Goal: Task Accomplishment & Management: Use online tool/utility

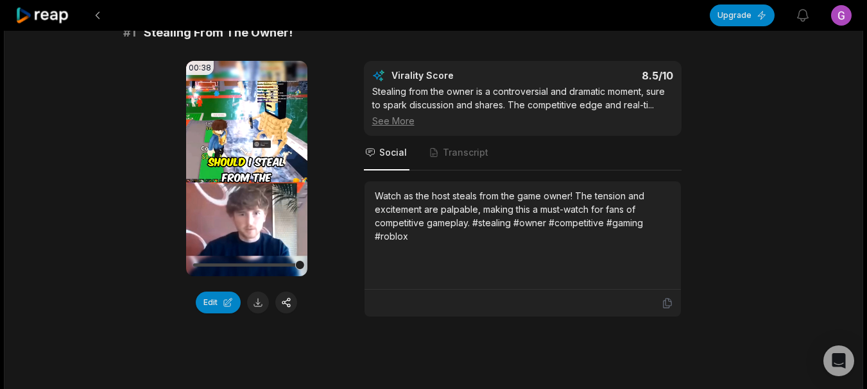
scroll to position [192, 0]
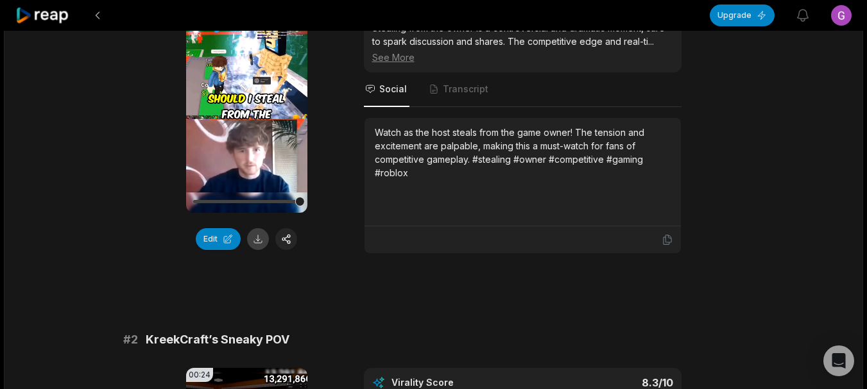
click at [261, 243] on button at bounding box center [258, 239] width 22 height 22
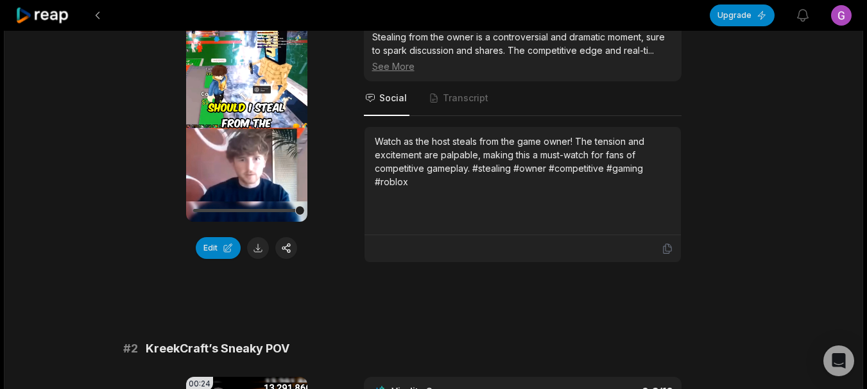
scroll to position [449, 0]
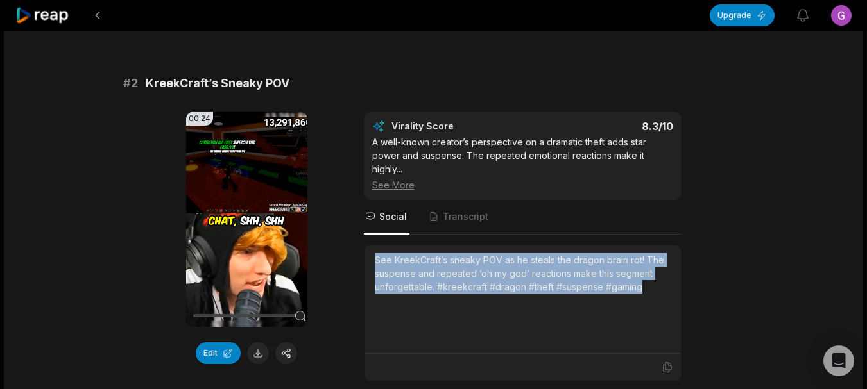
drag, startPoint x: 373, startPoint y: 260, endPoint x: 649, endPoint y: 290, distance: 277.5
click at [649, 290] on div "See KreekCraft’s sneaky POV as he steals the dragon brain rot! The suspense and…" at bounding box center [522, 300] width 316 height 108
copy div "See KreekCraft’s sneaky POV as he steals the dragon brain rot! The suspense and…"
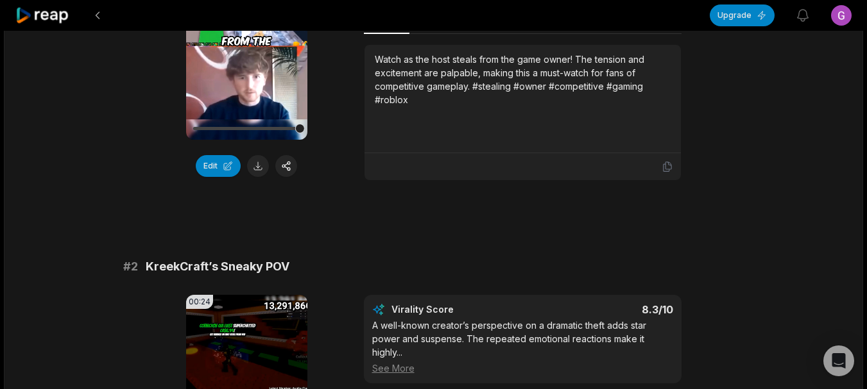
scroll to position [192, 0]
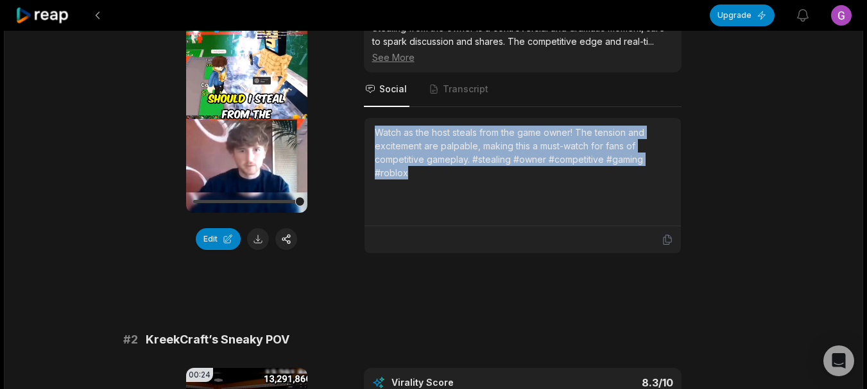
drag, startPoint x: 374, startPoint y: 132, endPoint x: 430, endPoint y: 180, distance: 74.1
click at [430, 180] on div "Watch as the host steals from the game owner! The tension and excitement are pa…" at bounding box center [523, 172] width 296 height 92
copy div "Watch as the host steals from the game owner! The tension and excitement are pa…"
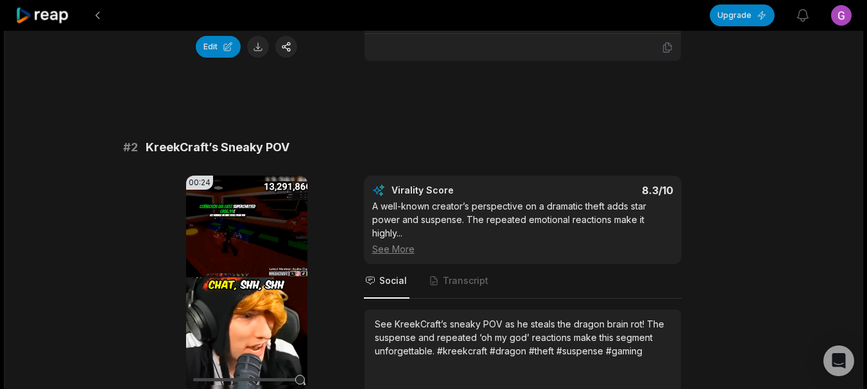
scroll to position [642, 0]
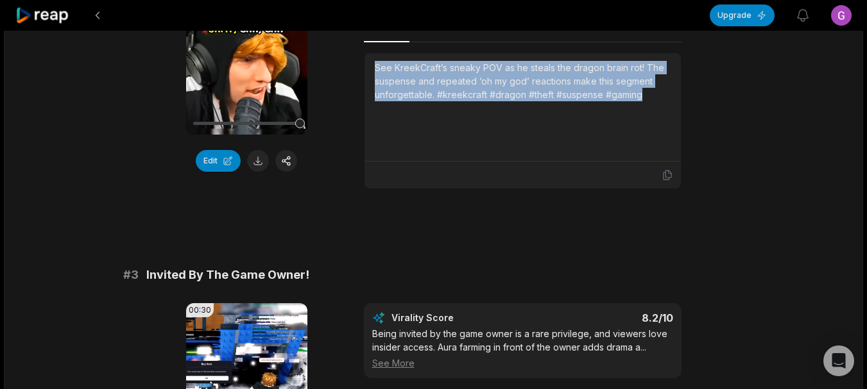
drag, startPoint x: 374, startPoint y: 65, endPoint x: 660, endPoint y: 88, distance: 287.0
click at [660, 88] on div "See KreekCraft’s sneaky POV as he steals the dragon brain rot! The suspense and…" at bounding box center [522, 107] width 316 height 108
copy div "See KreekCraft’s sneaky POV as he steals the dragon brain rot! The suspense and…"
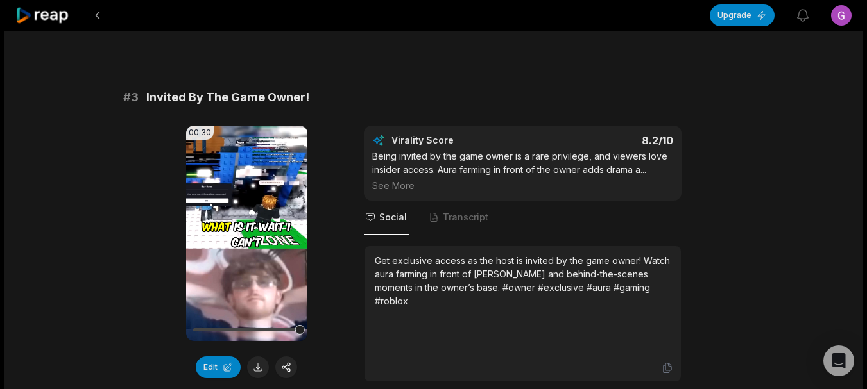
scroll to position [834, 0]
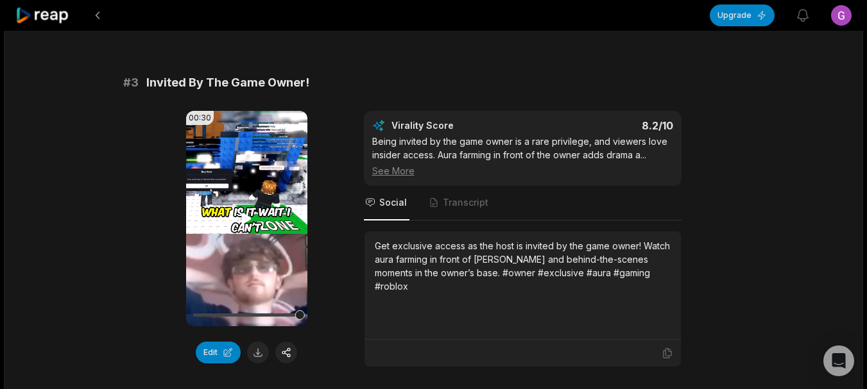
click at [241, 219] on icon at bounding box center [246, 218] width 15 height 15
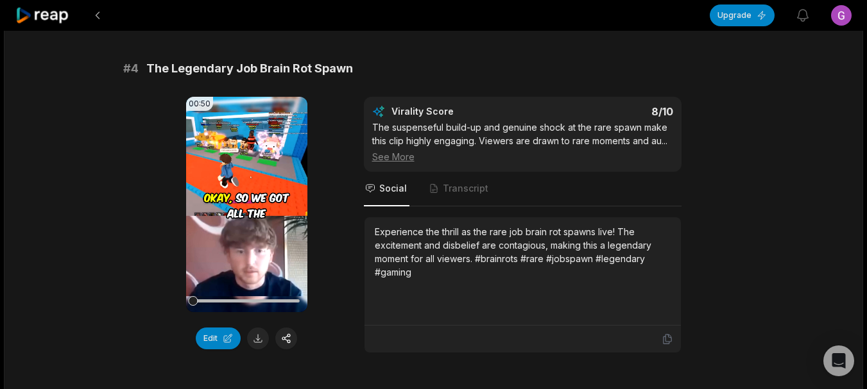
scroll to position [898, 0]
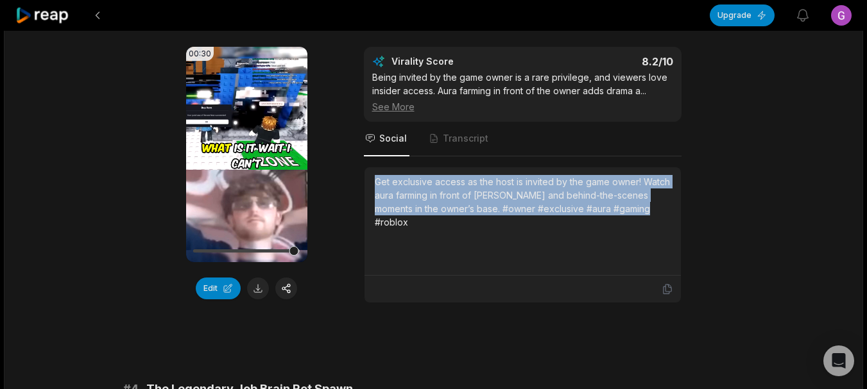
drag, startPoint x: 372, startPoint y: 186, endPoint x: 650, endPoint y: 221, distance: 280.0
click at [650, 221] on div "Get exclusive access as the host is invited by the game owner! Watch aura farmi…" at bounding box center [522, 221] width 316 height 108
copy div "Get exclusive access as the host is invited by the game owner! Watch aura farmi…"
click at [259, 289] on button at bounding box center [258, 289] width 22 height 22
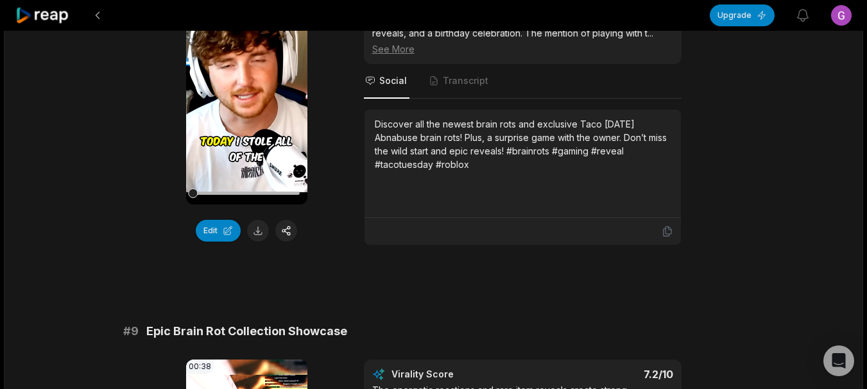
scroll to position [2729, 0]
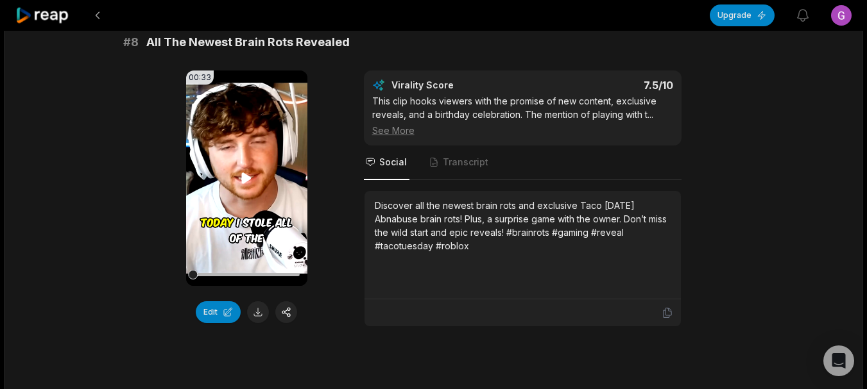
click at [240, 183] on div "00:33 Your browser does not support mp4 format." at bounding box center [246, 179] width 121 height 216
click at [244, 181] on icon at bounding box center [247, 178] width 10 height 11
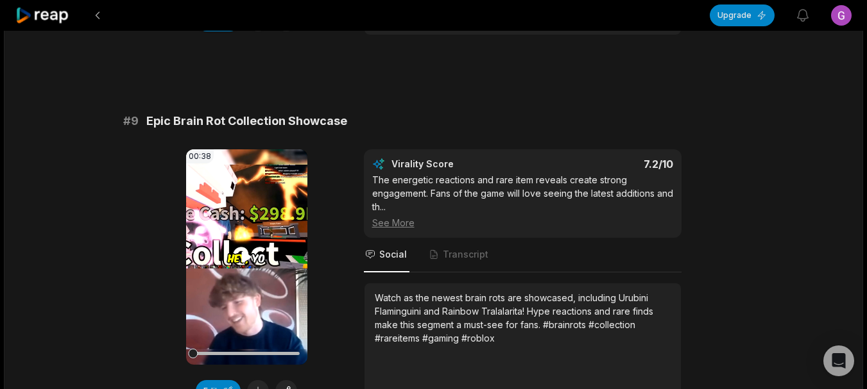
scroll to position [3050, 0]
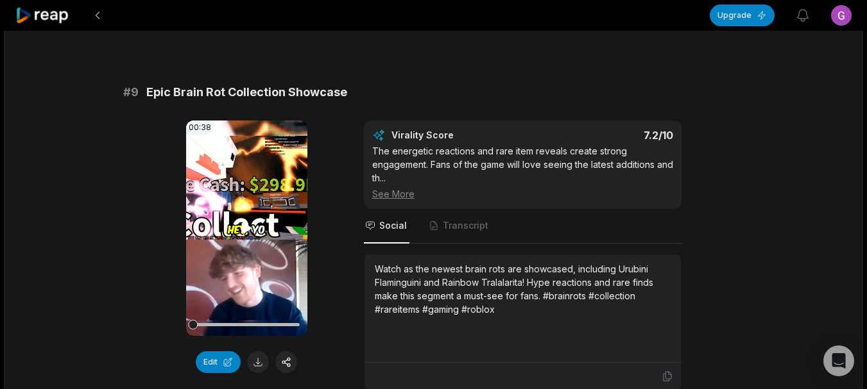
click at [251, 233] on icon at bounding box center [246, 228] width 15 height 15
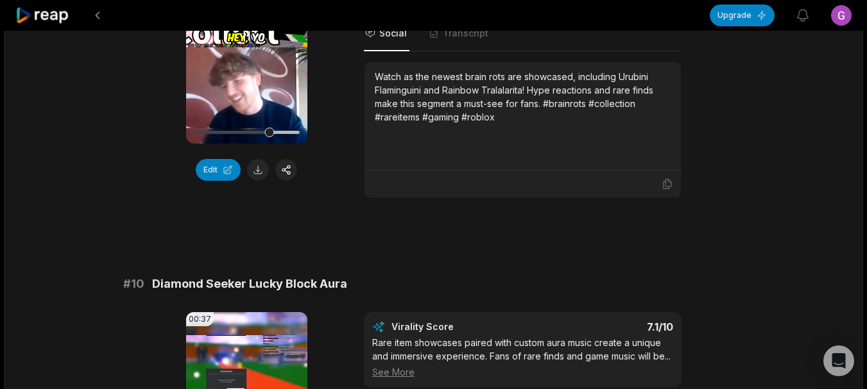
scroll to position [3114, 0]
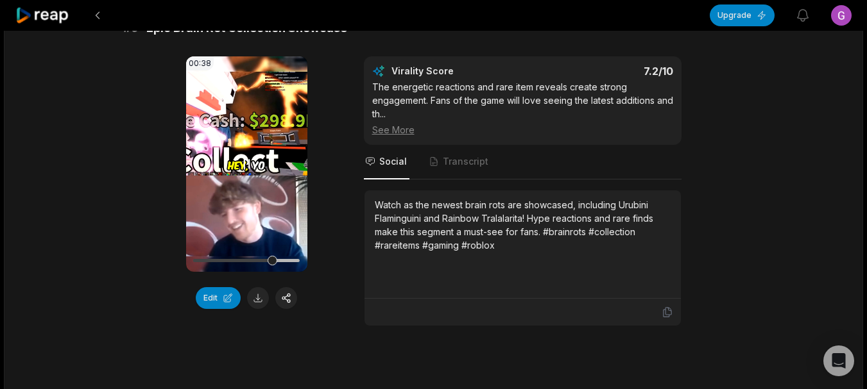
click at [230, 208] on video "Your browser does not support mp4 format." at bounding box center [246, 164] width 121 height 216
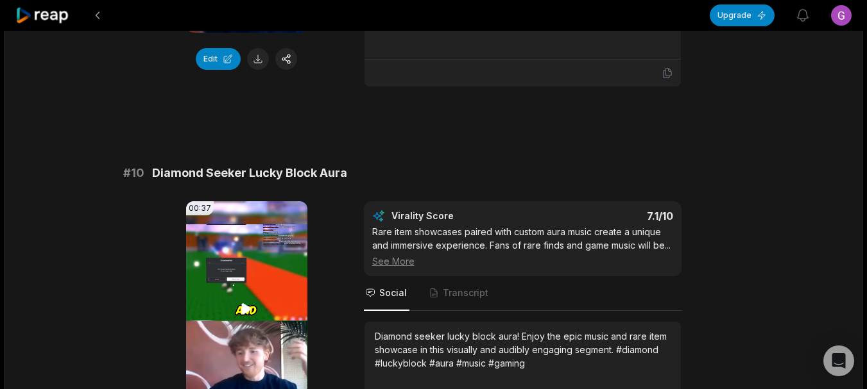
scroll to position [3371, 0]
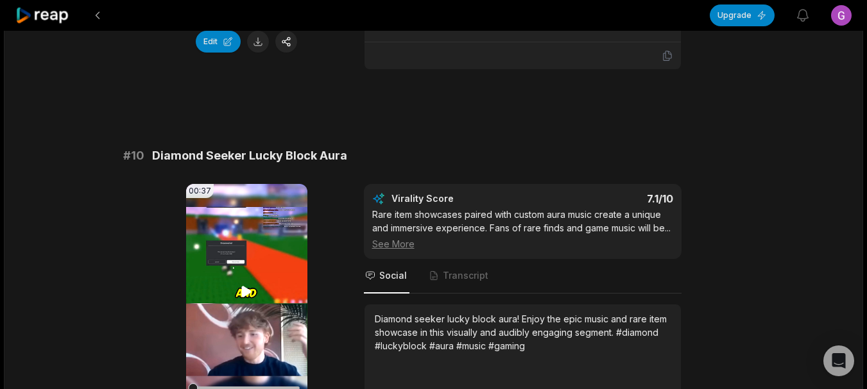
click at [252, 303] on video "Your browser does not support mp4 format." at bounding box center [246, 292] width 121 height 216
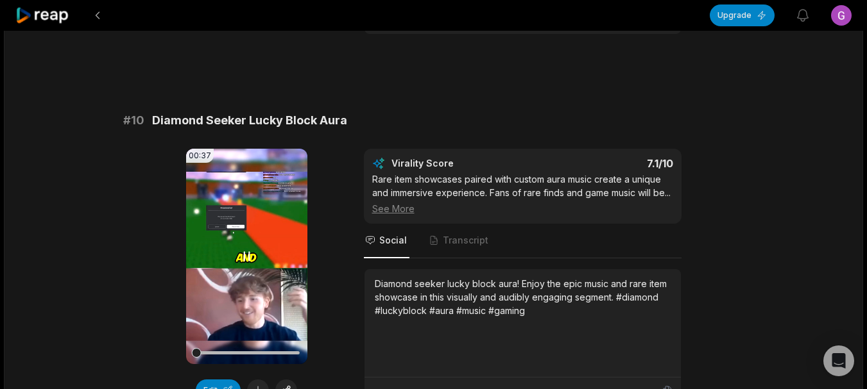
scroll to position [3435, 0]
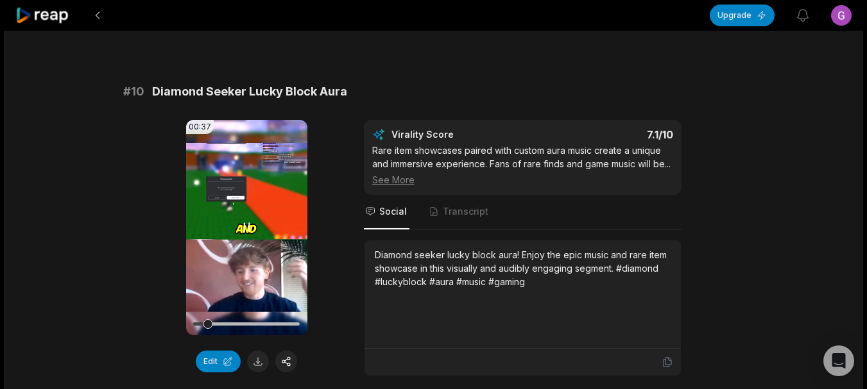
click at [238, 215] on video "Your browser does not support mp4 format." at bounding box center [246, 228] width 121 height 216
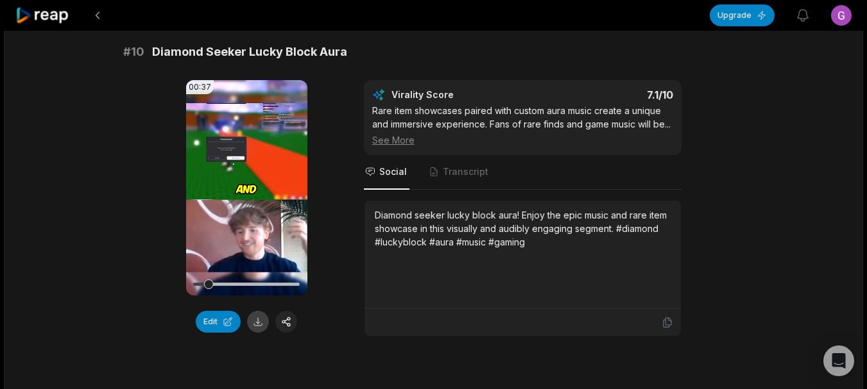
scroll to position [3563, 0]
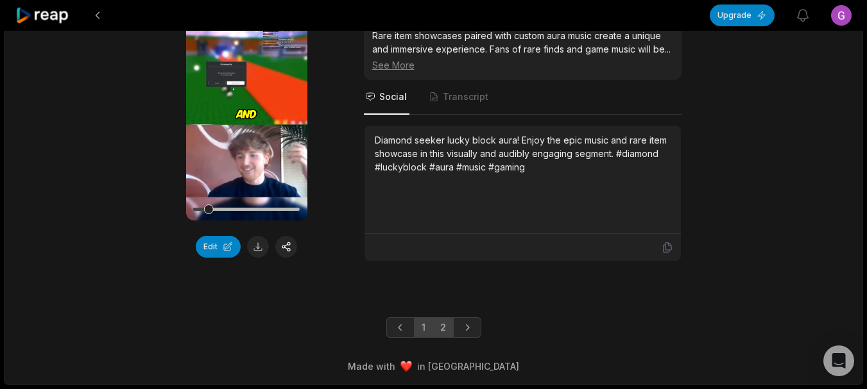
click at [442, 330] on link "2" at bounding box center [442, 328] width 21 height 21
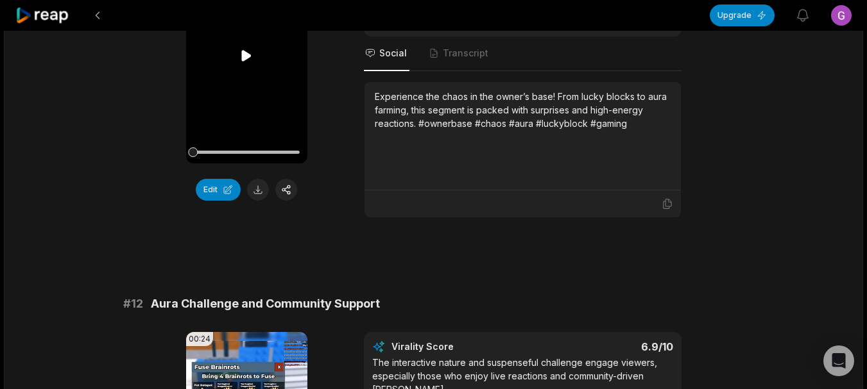
scroll to position [64, 0]
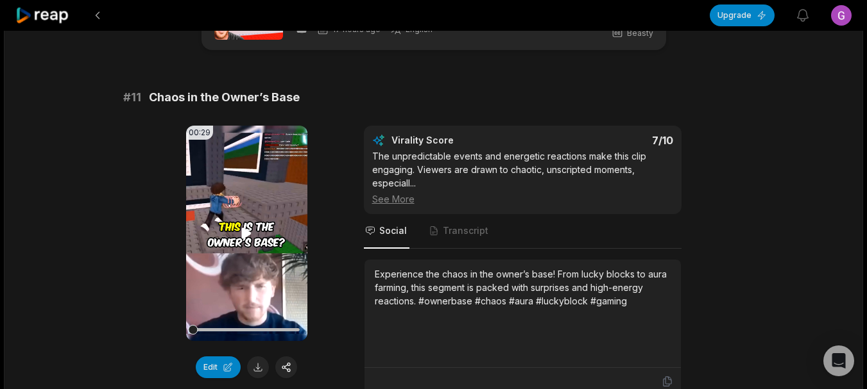
click at [253, 227] on icon at bounding box center [246, 233] width 15 height 15
click at [244, 235] on icon at bounding box center [246, 233] width 5 height 8
click at [244, 235] on icon at bounding box center [247, 233] width 10 height 11
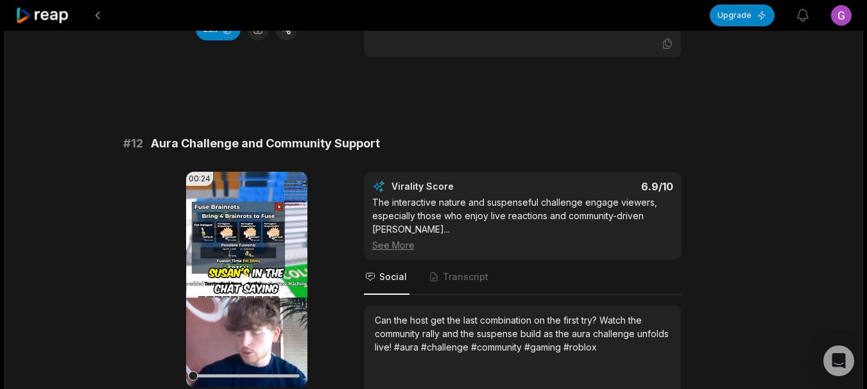
scroll to position [449, 0]
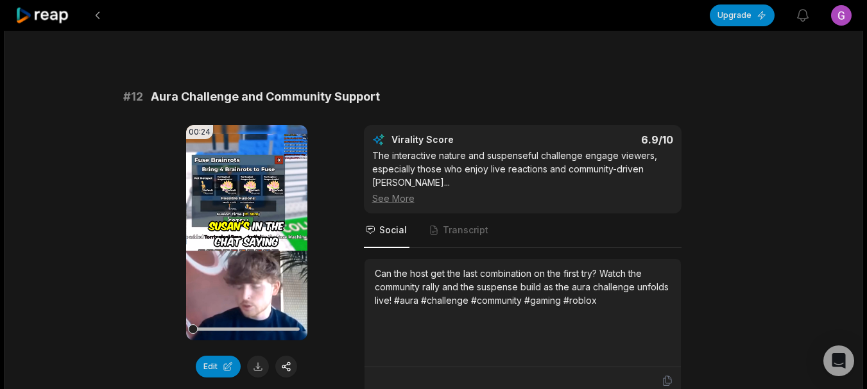
click at [253, 225] on video "Your browser does not support mp4 format." at bounding box center [246, 233] width 121 height 216
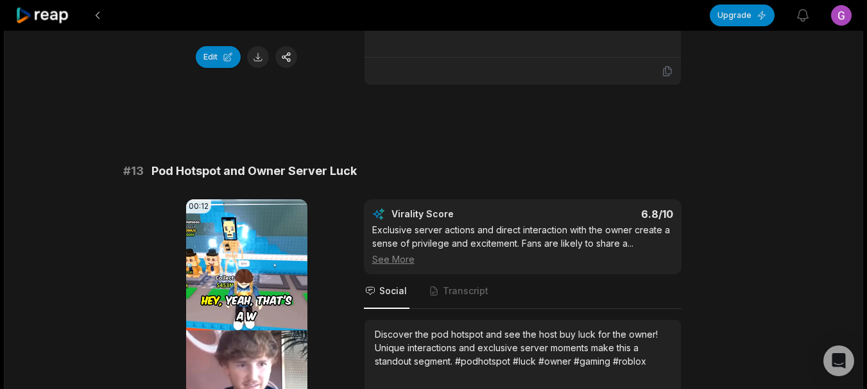
scroll to position [834, 0]
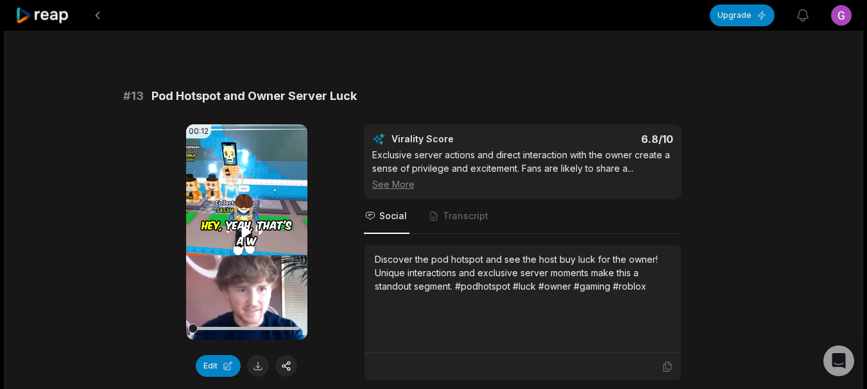
click at [246, 241] on video "Your browser does not support mp4 format." at bounding box center [246, 232] width 121 height 216
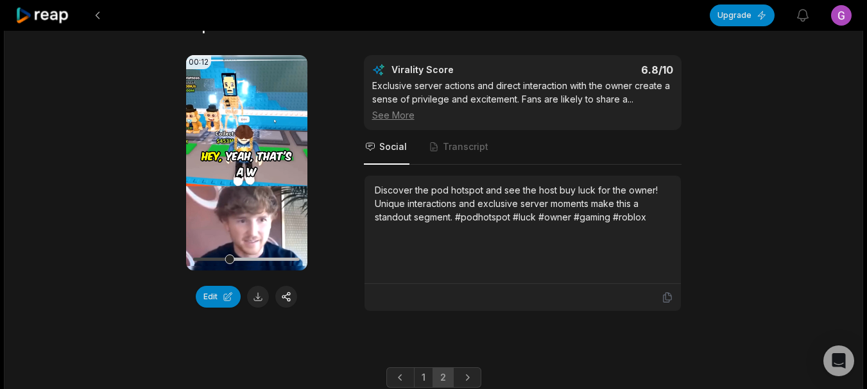
scroll to position [953, 0]
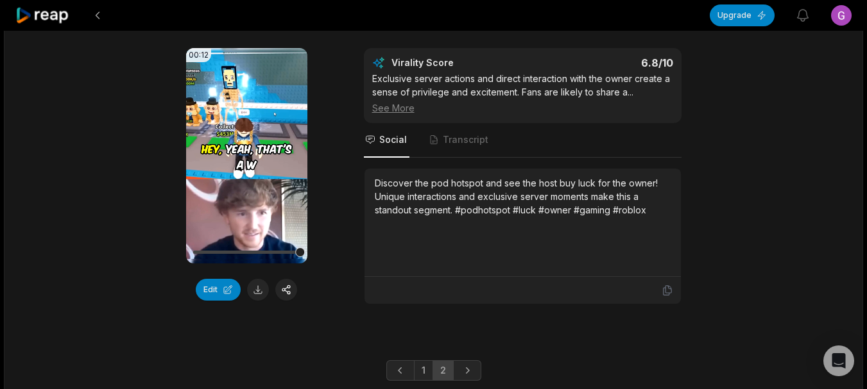
scroll to position [953, 0]
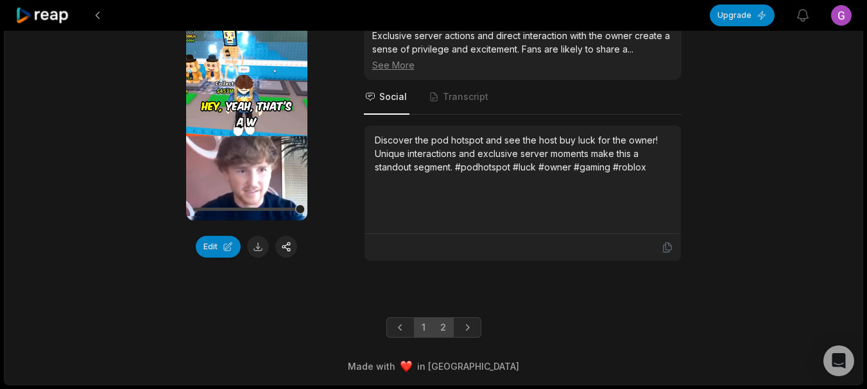
click at [419, 332] on link "1" at bounding box center [423, 328] width 19 height 21
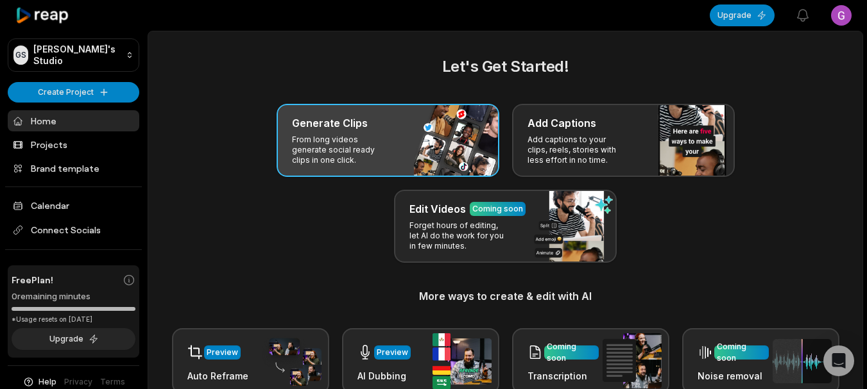
click at [375, 149] on p "From long videos generate social ready clips in one click." at bounding box center [341, 150] width 99 height 31
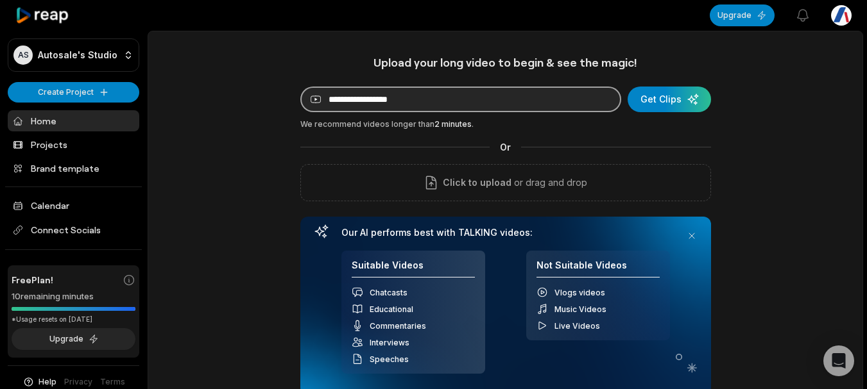
click at [500, 98] on input at bounding box center [460, 100] width 321 height 26
paste input "**********"
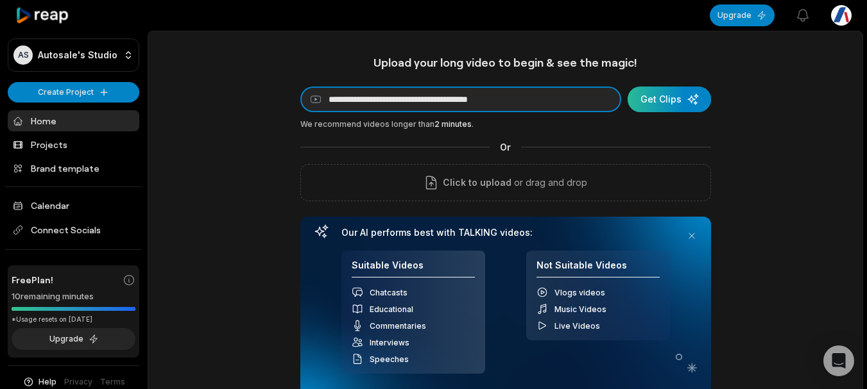
type input "**********"
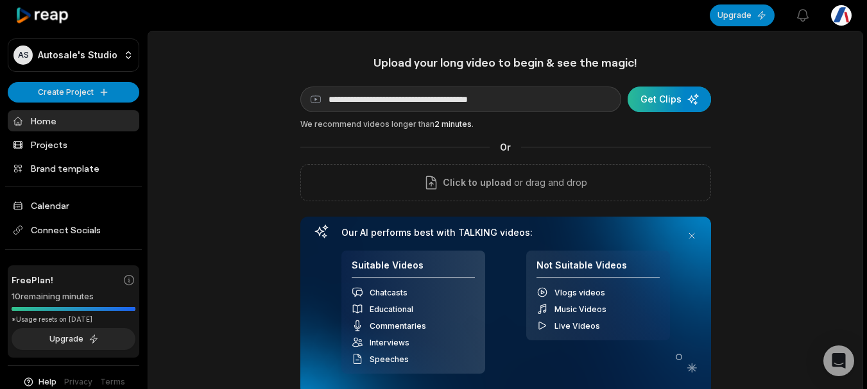
click at [647, 101] on div "submit" at bounding box center [669, 100] width 83 height 26
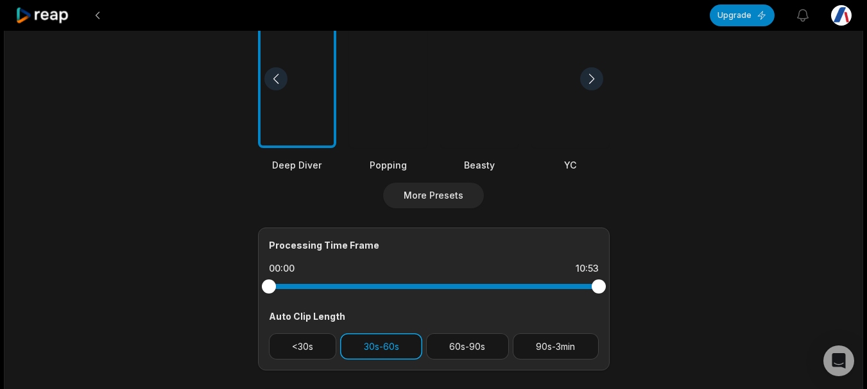
scroll to position [385, 0]
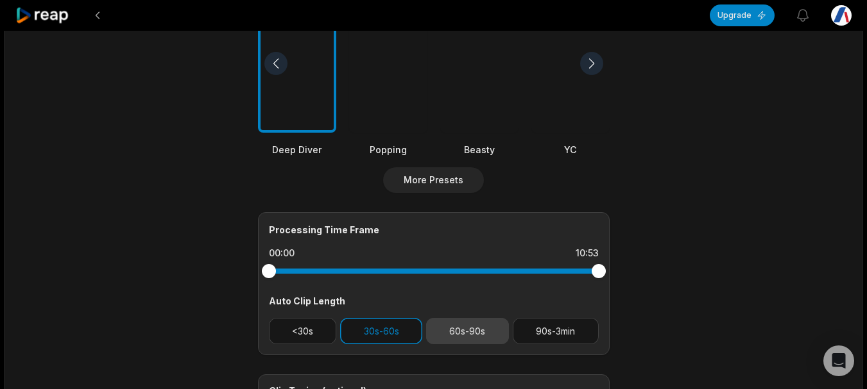
click at [444, 329] on button "60s-90s" at bounding box center [467, 331] width 83 height 26
click at [384, 331] on button "30s-60s" at bounding box center [381, 331] width 82 height 26
click at [384, 340] on button "30s-60s" at bounding box center [381, 331] width 82 height 26
click at [478, 332] on button "60s-90s" at bounding box center [467, 331] width 83 height 26
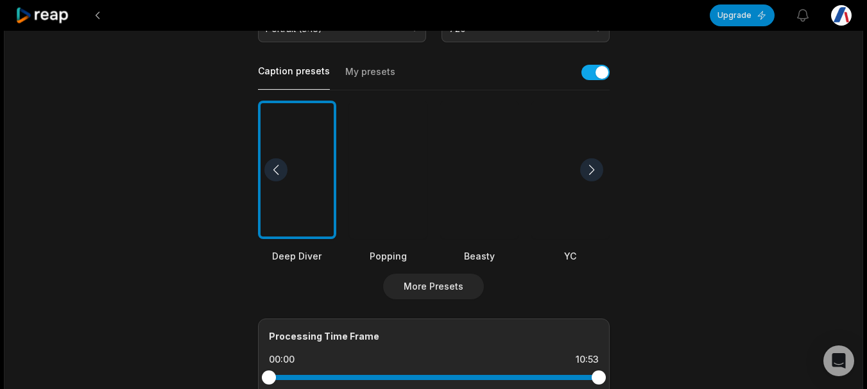
scroll to position [257, 0]
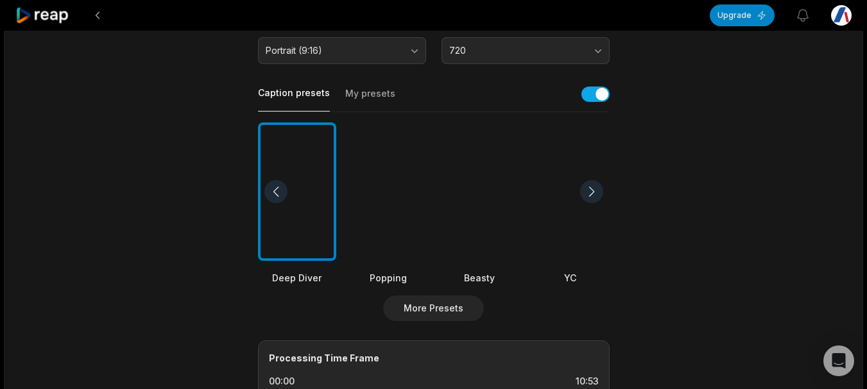
click at [475, 235] on div at bounding box center [479, 192] width 78 height 139
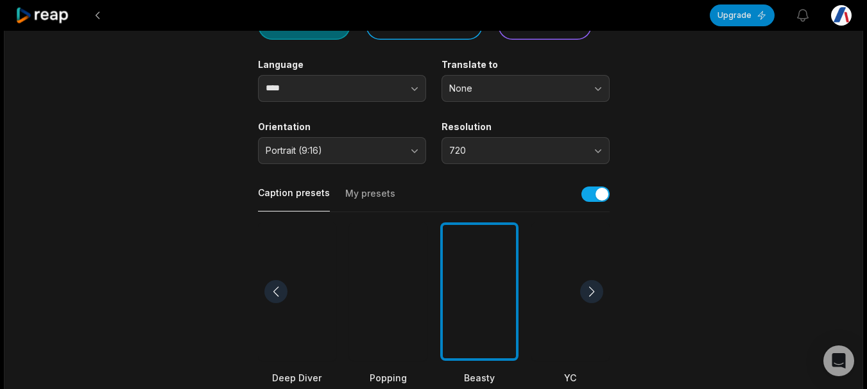
scroll to position [64, 0]
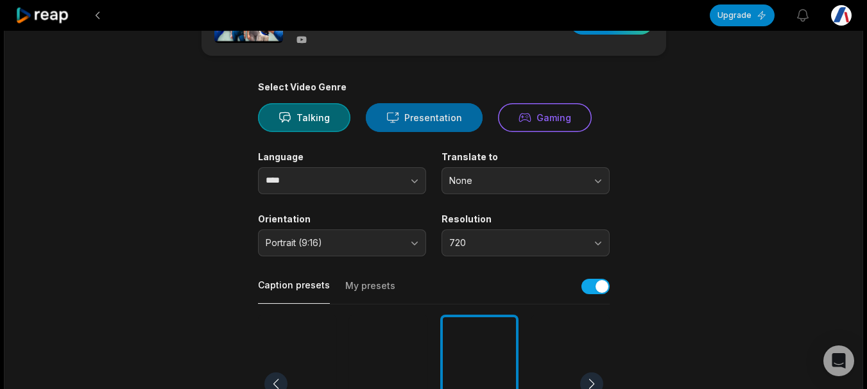
click at [432, 125] on button "Presentation" at bounding box center [424, 117] width 117 height 29
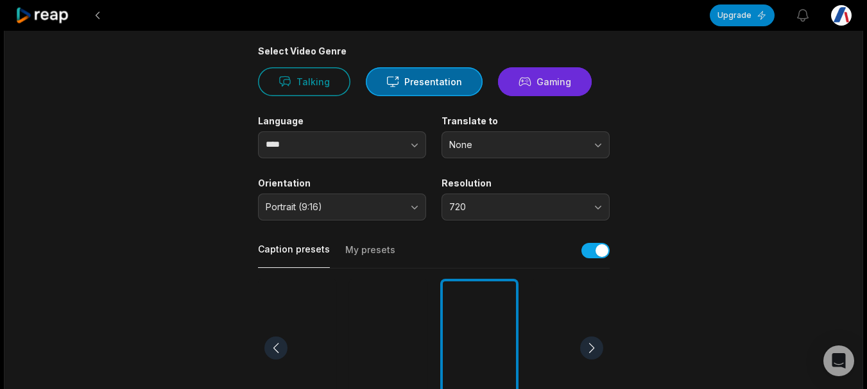
scroll to position [0, 0]
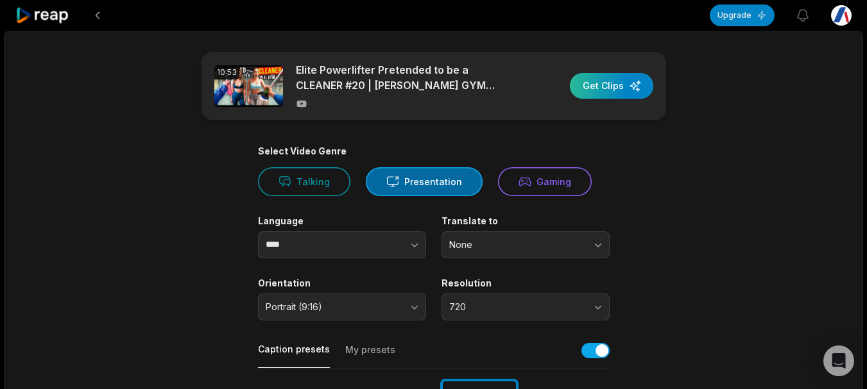
click at [606, 85] on div "button" at bounding box center [611, 86] width 83 height 26
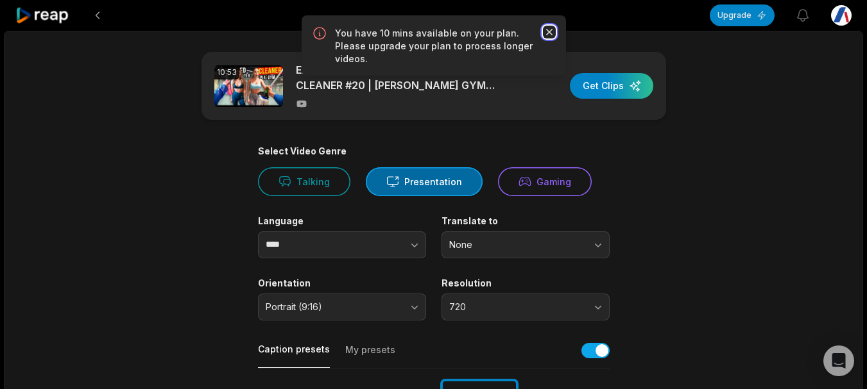
click at [548, 28] on icon "button" at bounding box center [549, 32] width 13 height 13
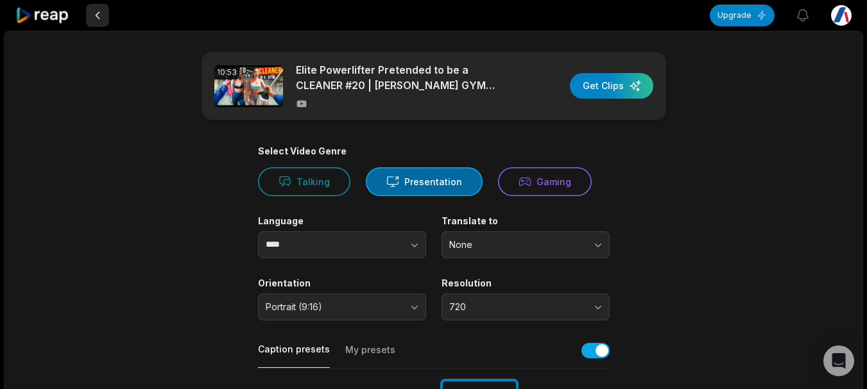
click at [101, 19] on button at bounding box center [97, 15] width 23 height 23
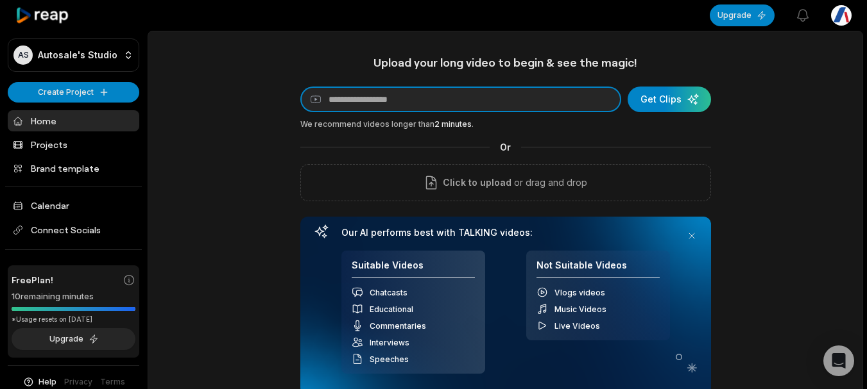
drag, startPoint x: 466, startPoint y: 101, endPoint x: 241, endPoint y: 101, distance: 225.2
click at [242, 101] on div "Upload your long video to begin & see the magic! YouTube link Get Clips We reco…" at bounding box center [505, 274] width 714 height 438
paste input "**********"
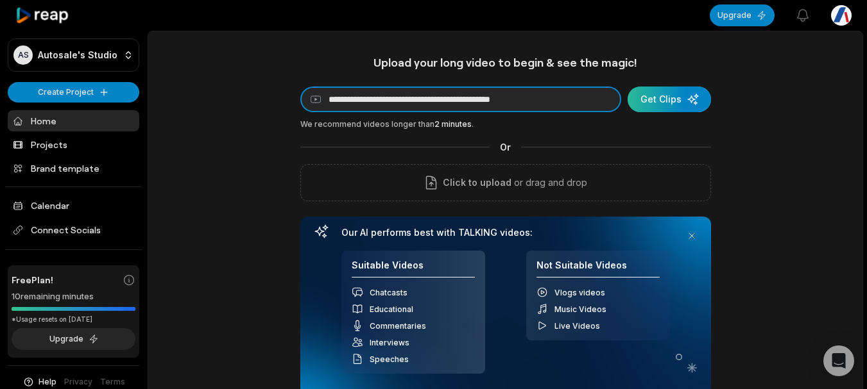
type input "**********"
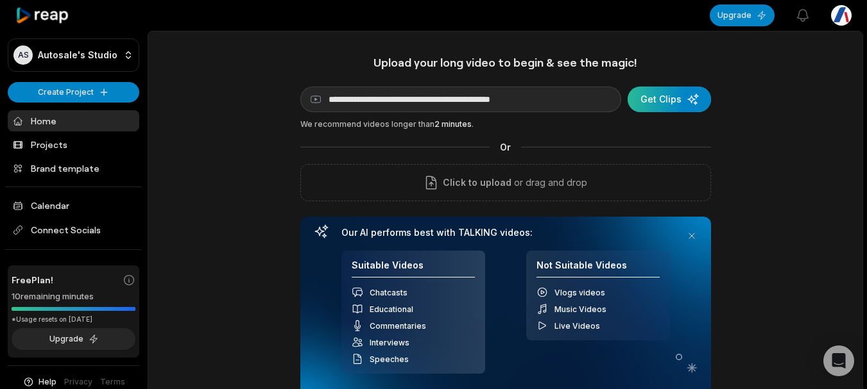
click at [673, 94] on div "submit" at bounding box center [669, 100] width 83 height 26
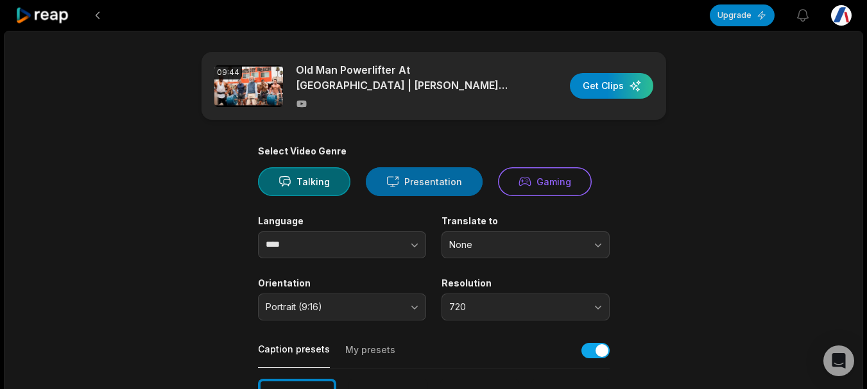
click at [369, 183] on button "Presentation" at bounding box center [424, 181] width 117 height 29
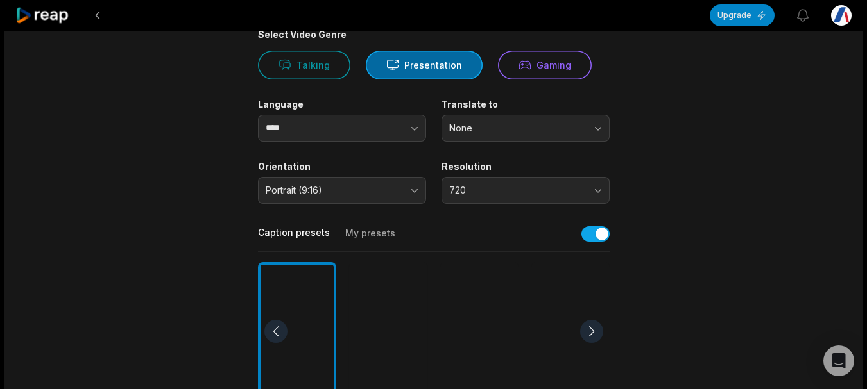
scroll to position [192, 0]
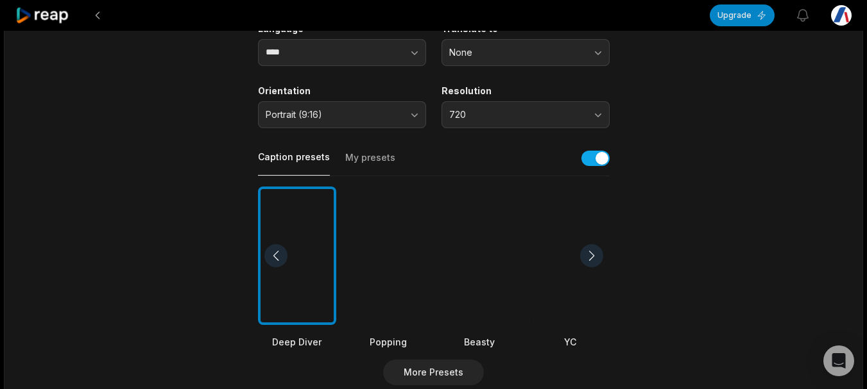
click at [471, 255] on div at bounding box center [479, 256] width 78 height 139
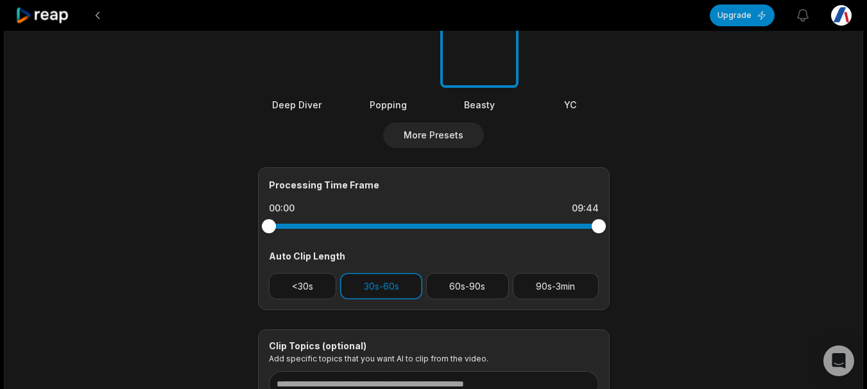
scroll to position [513, 0]
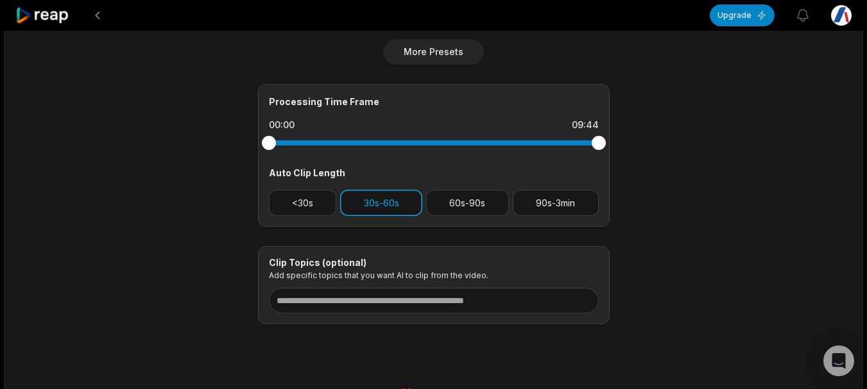
click at [396, 200] on button "30s-60s" at bounding box center [381, 203] width 82 height 26
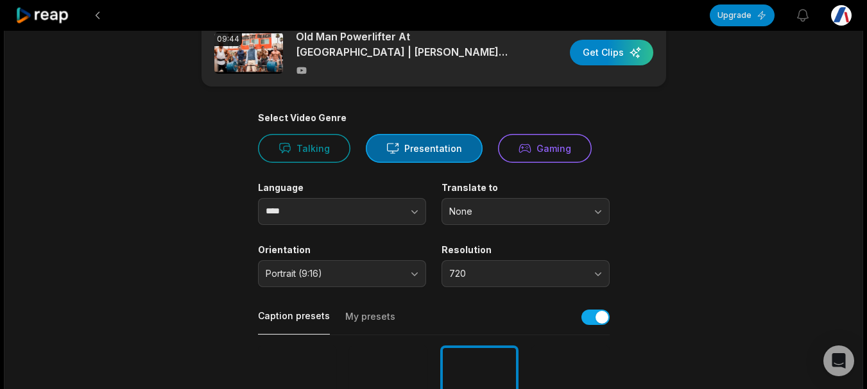
scroll to position [0, 0]
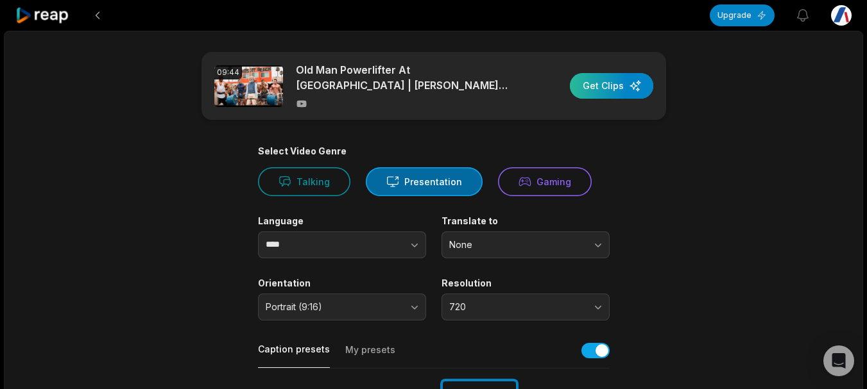
click at [602, 89] on div "button" at bounding box center [611, 86] width 83 height 26
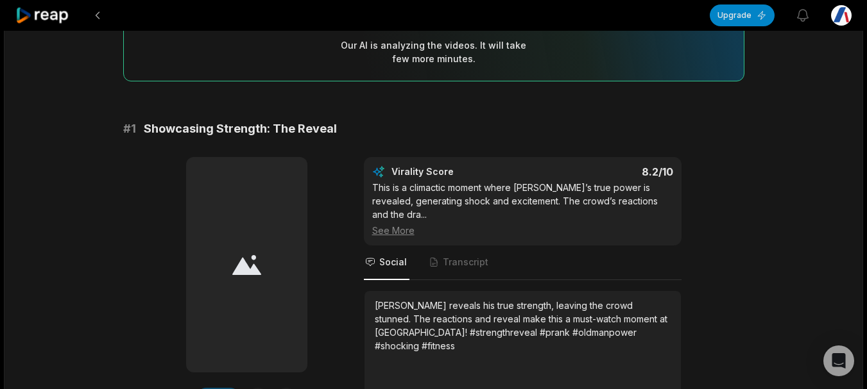
scroll to position [130, 0]
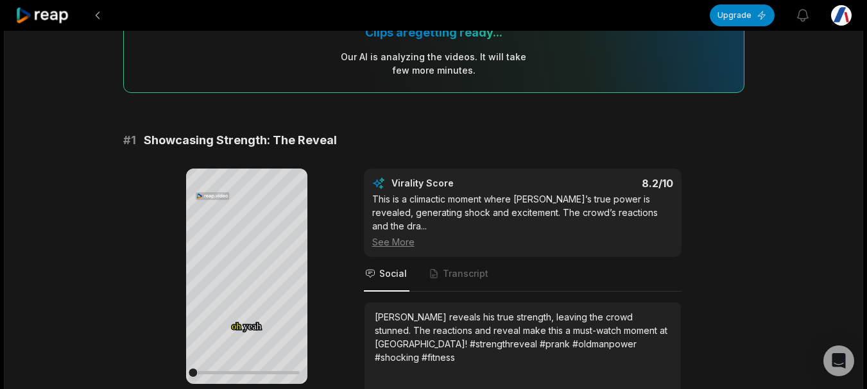
click at [346, 232] on div "Your browser does not support mp4 format. oh oh yeah yeah let let me me show sh…" at bounding box center [433, 304] width 621 height 270
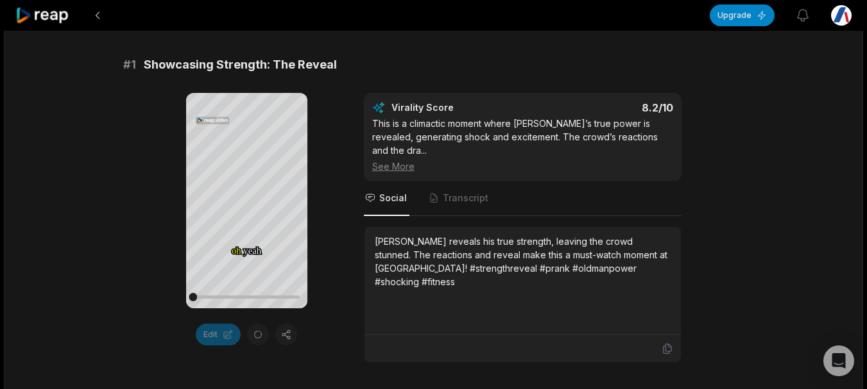
scroll to position [259, 0]
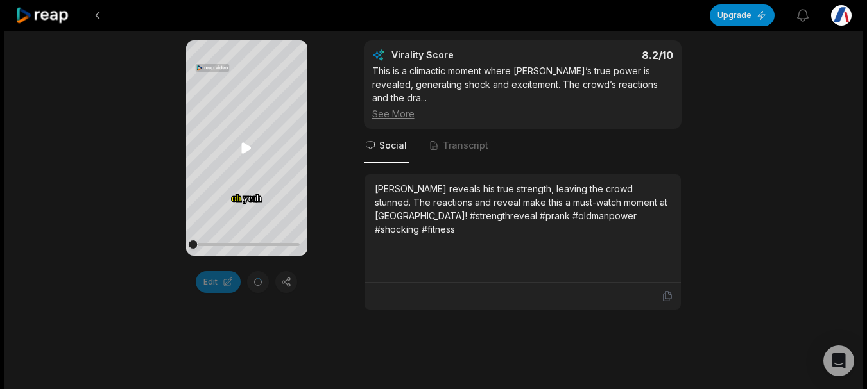
click at [244, 144] on icon at bounding box center [247, 148] width 10 height 11
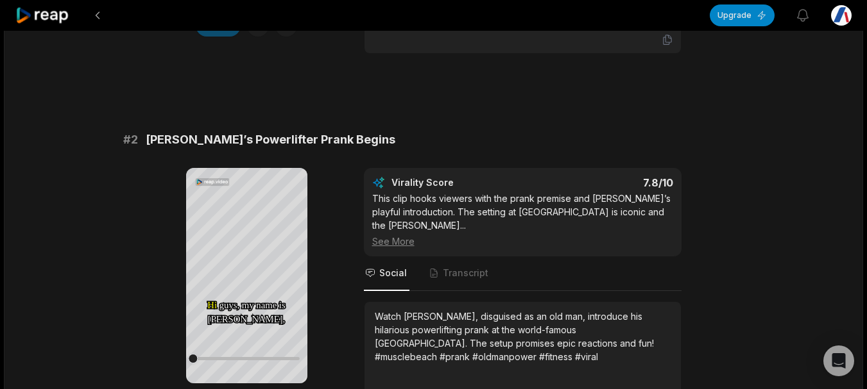
scroll to position [579, 0]
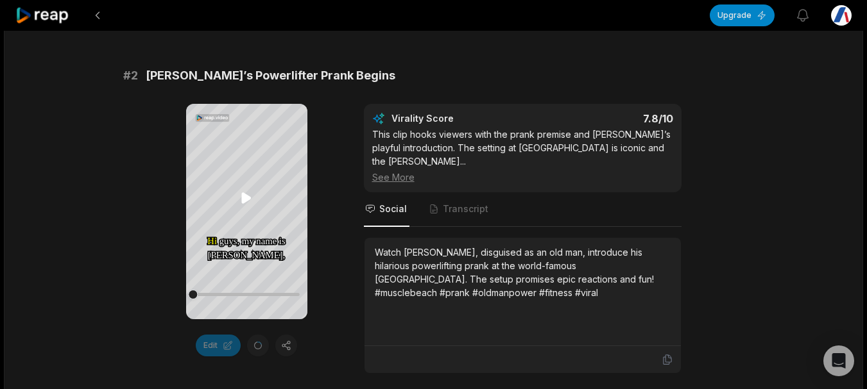
click at [252, 194] on icon at bounding box center [246, 198] width 15 height 15
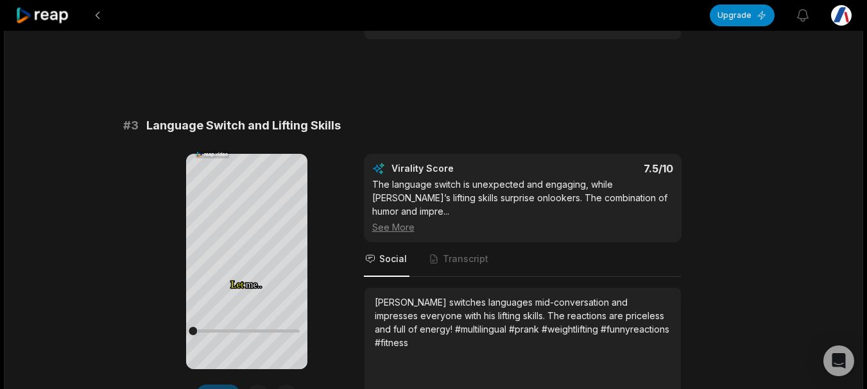
scroll to position [964, 0]
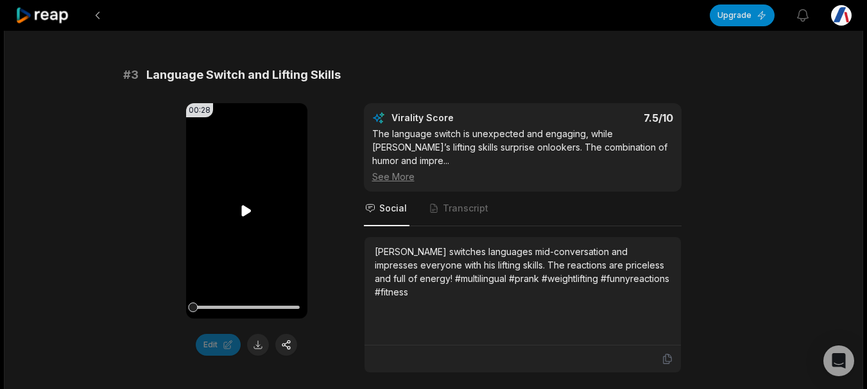
click at [238, 185] on video "Your browser does not support mp4 format." at bounding box center [246, 211] width 121 height 216
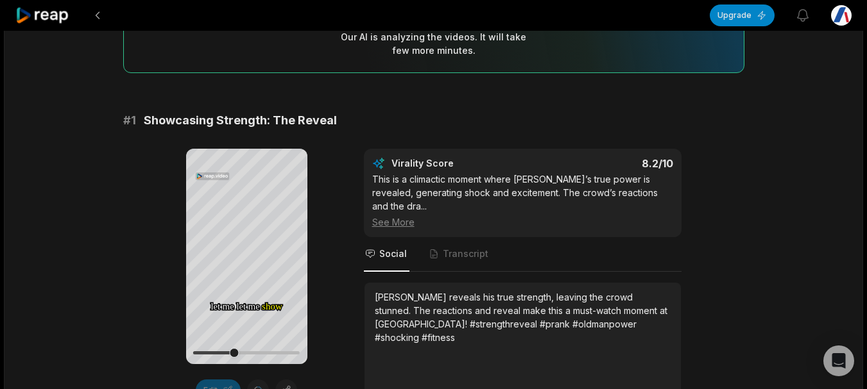
scroll to position [192, 0]
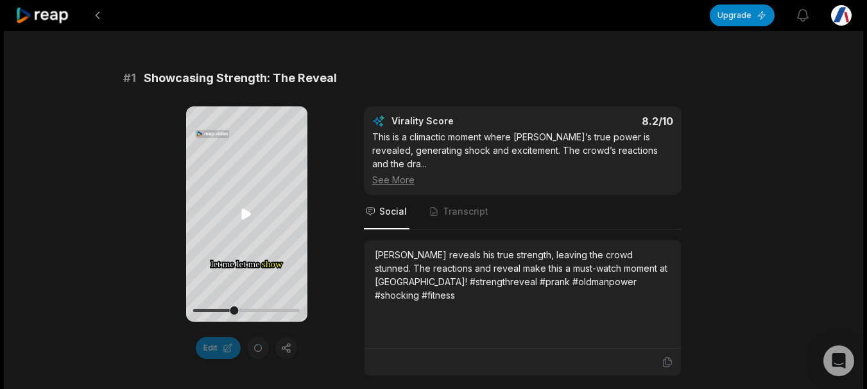
click at [244, 213] on icon at bounding box center [247, 214] width 10 height 11
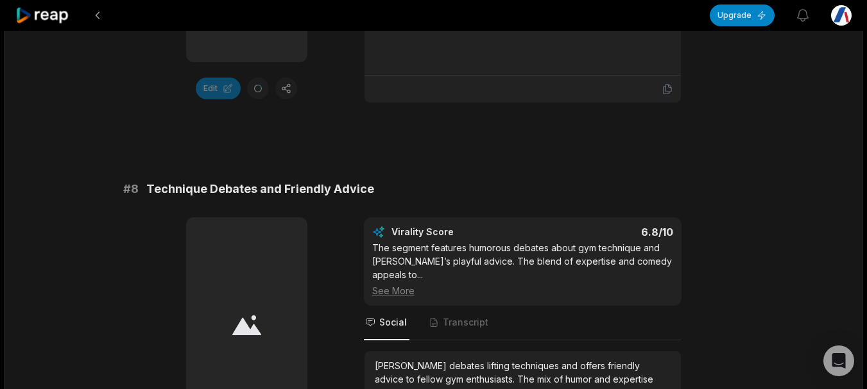
scroll to position [2759, 0]
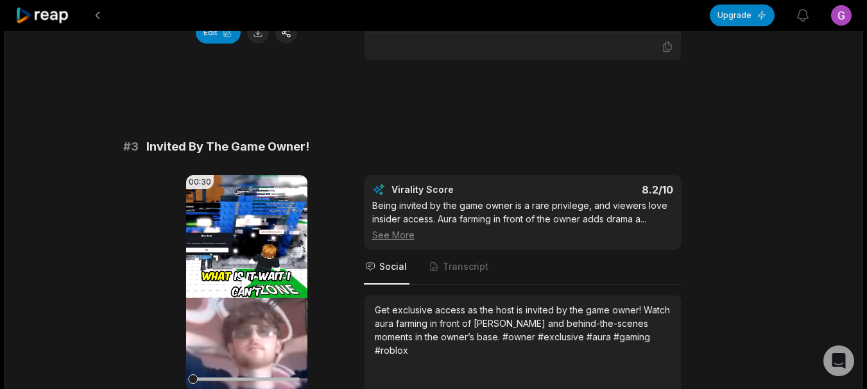
scroll to position [898, 0]
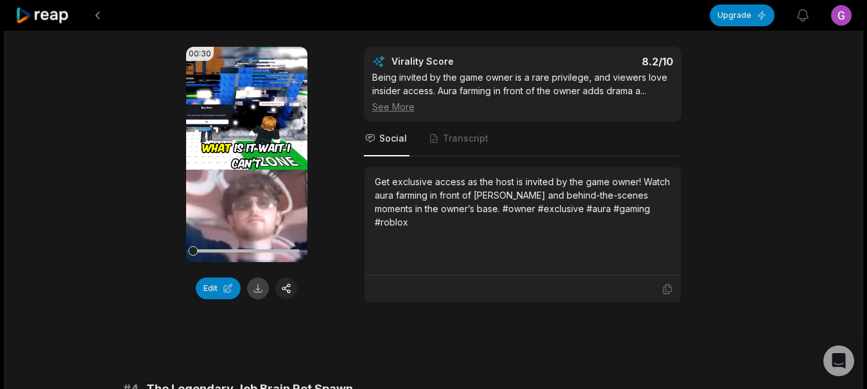
click at [260, 292] on button at bounding box center [258, 289] width 22 height 22
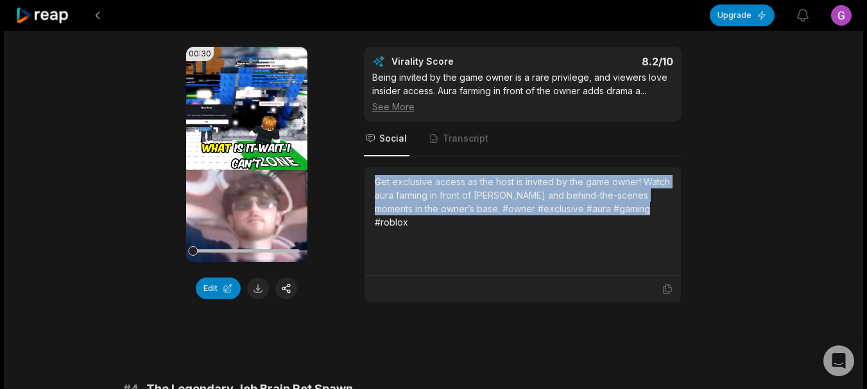
drag, startPoint x: 373, startPoint y: 187, endPoint x: 640, endPoint y: 205, distance: 268.1
click at [640, 205] on div "Get exclusive access as the host is invited by the game owner! Watch aura farmi…" at bounding box center [522, 221] width 316 height 108
copy div "Get exclusive access as the host is invited by the game owner! Watch aura farmi…"
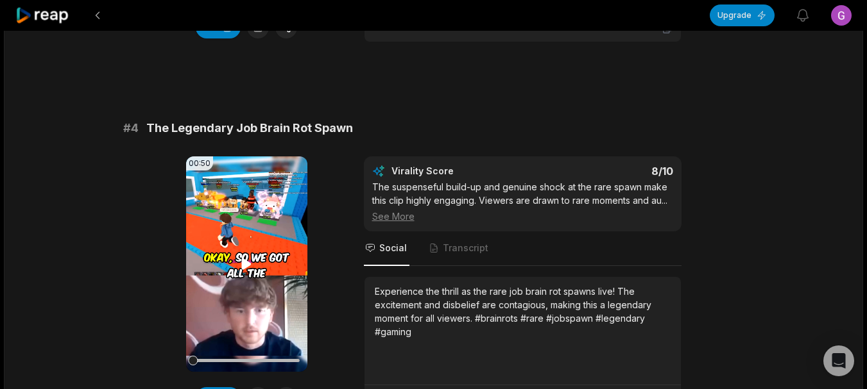
scroll to position [1219, 0]
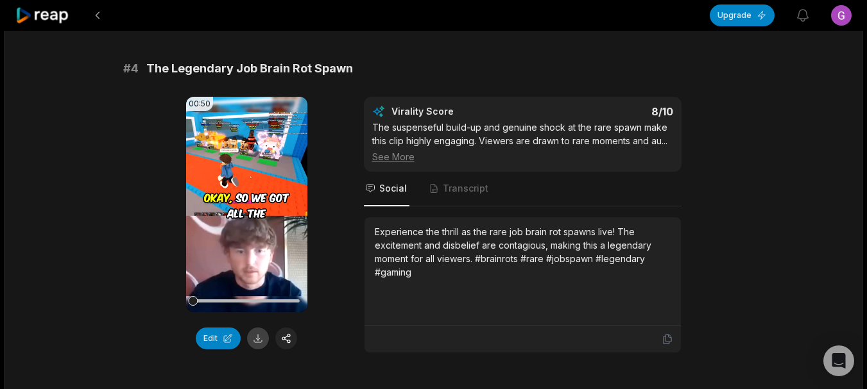
click at [260, 338] on button at bounding box center [258, 339] width 22 height 22
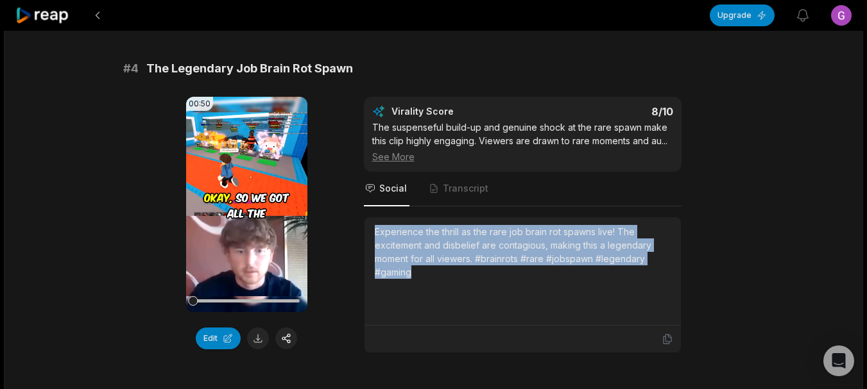
drag, startPoint x: 376, startPoint y: 231, endPoint x: 436, endPoint y: 278, distance: 75.9
click at [436, 278] on div "Experience the thrill as the rare job brain rot spawns live! The excitement and…" at bounding box center [523, 252] width 296 height 54
copy div "Experience the thrill as the rare job brain rot spawns live! The excitement and…"
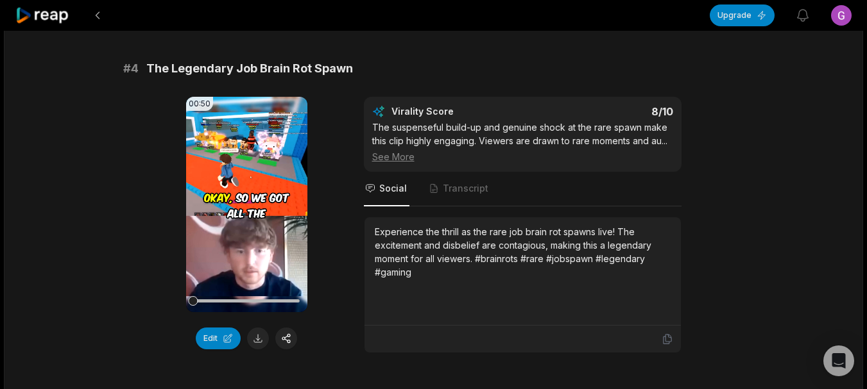
drag, startPoint x: 64, startPoint y: 334, endPoint x: 95, endPoint y: 336, distance: 31.5
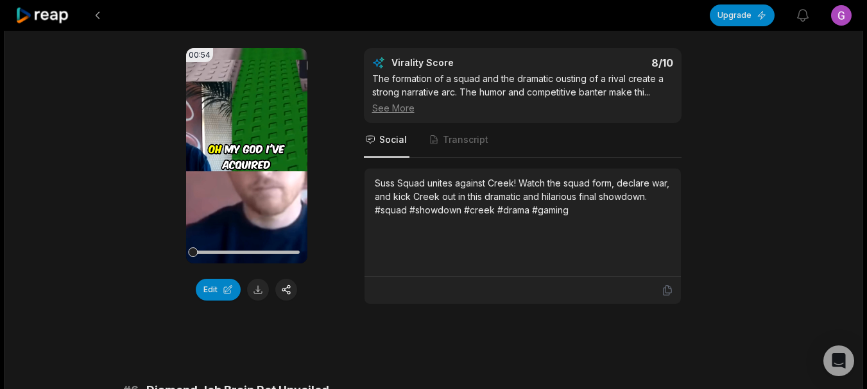
scroll to position [1668, 0]
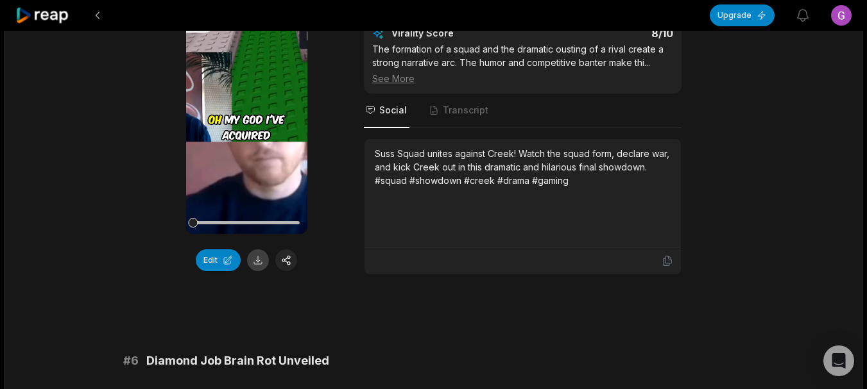
click at [253, 257] on button at bounding box center [258, 261] width 22 height 22
click at [119, 377] on div "10:01 I Stole The 8 Newest Brainrots! 17 hours ago English en 00:00 - 10:01 Por…" at bounding box center [433, 315] width 859 height 3904
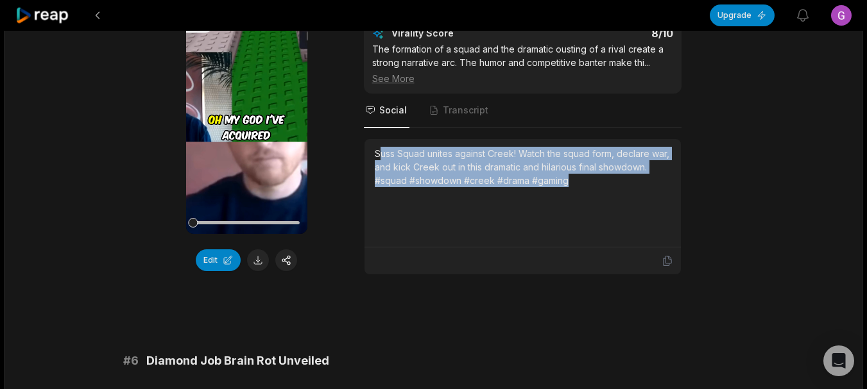
drag, startPoint x: 518, startPoint y: 187, endPoint x: 601, endPoint y: 194, distance: 82.5
click at [601, 194] on div "Suss Squad unites against Creek! Watch the squad form, declare war, and kick Cr…" at bounding box center [523, 193] width 296 height 92
drag, startPoint x: 456, startPoint y: 170, endPoint x: 368, endPoint y: 157, distance: 89.6
click at [368, 157] on div "Suss Squad unites against Creek! Watch the squad form, declare war, and kick Cr…" at bounding box center [522, 193] width 316 height 108
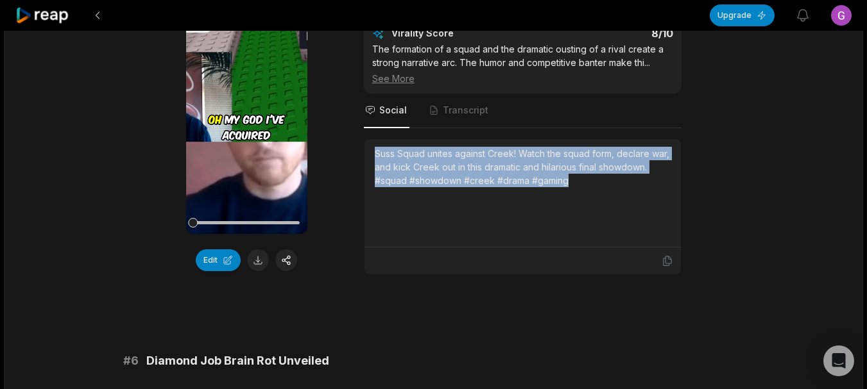
copy div "Suss Squad unites against Creek! Watch the squad form, declare war, and kick Cr…"
click at [76, 205] on div "10:01 I Stole The 8 Newest Brainrots! 17 hours ago English en 00:00 - 10:01 Por…" at bounding box center [433, 315] width 859 height 3904
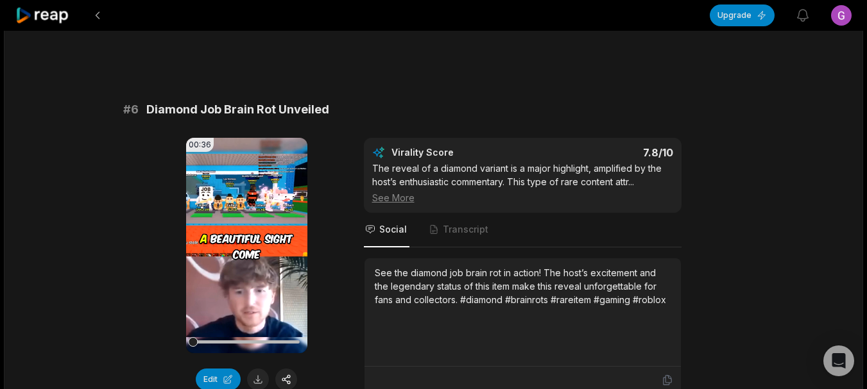
scroll to position [1989, 0]
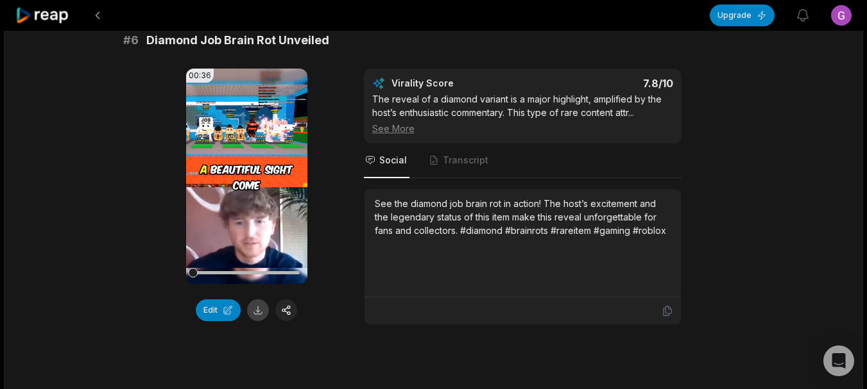
click at [261, 312] on button at bounding box center [258, 311] width 22 height 22
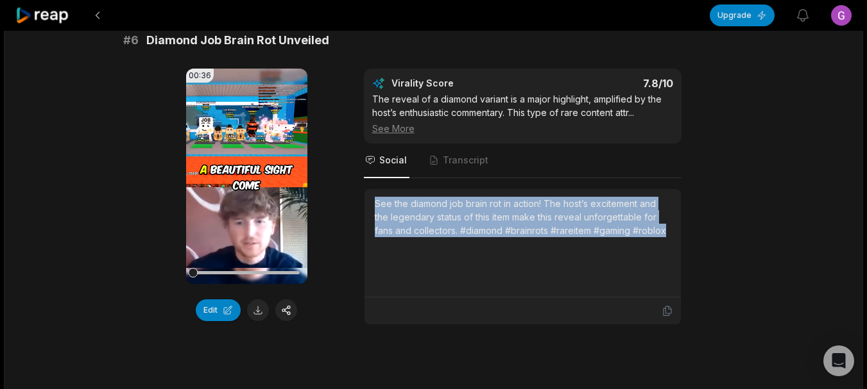
drag, startPoint x: 373, startPoint y: 201, endPoint x: 673, endPoint y: 245, distance: 302.8
click at [673, 245] on div "See the diamond job brain rot in action! The host’s excitement and the legendar…" at bounding box center [522, 243] width 316 height 108
copy div "See the diamond job brain rot in action! The host’s excitement and the legendar…"
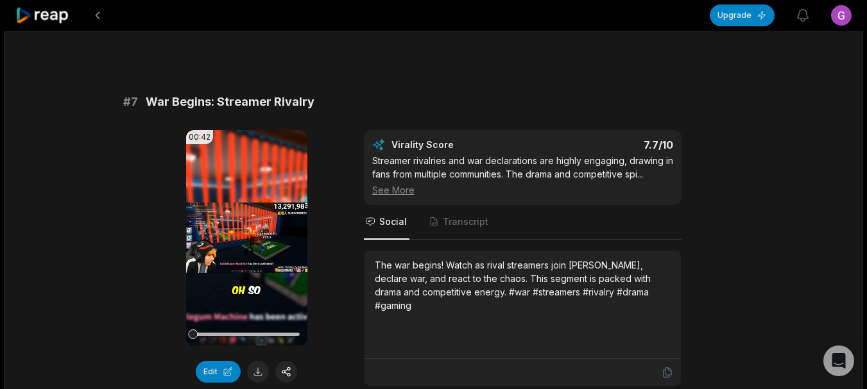
scroll to position [2310, 0]
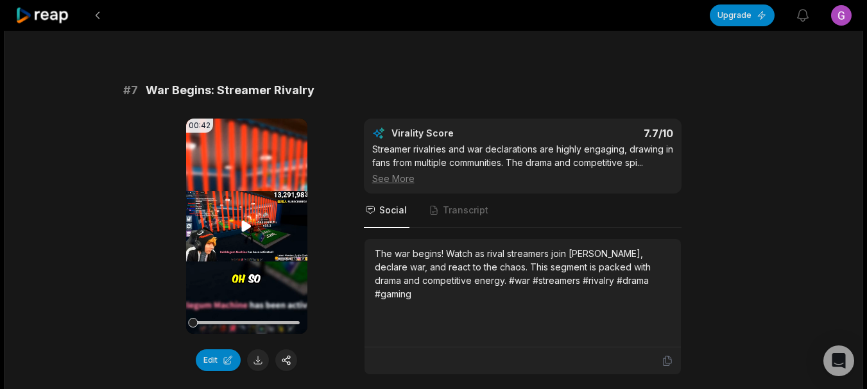
click at [243, 234] on div "00:42 Your browser does not support mp4 format." at bounding box center [246, 227] width 121 height 216
click at [246, 226] on icon at bounding box center [247, 226] width 10 height 11
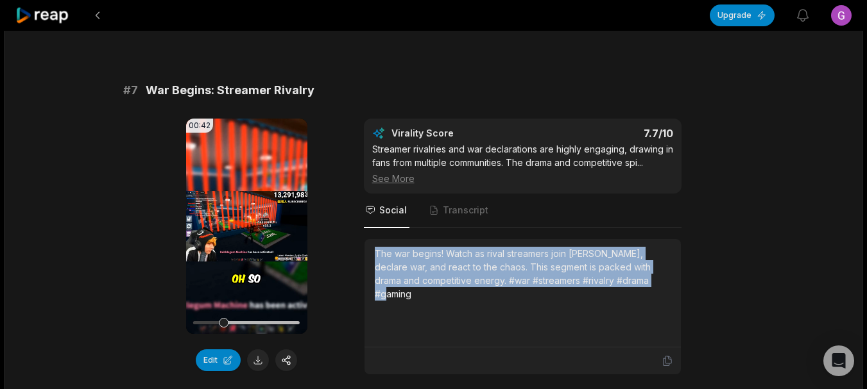
drag, startPoint x: 373, startPoint y: 255, endPoint x: 728, endPoint y: 313, distance: 359.5
click at [728, 313] on div "00:42 Your browser does not support mp4 format. Edit Virality Score 7.7 /10 Str…" at bounding box center [433, 247] width 621 height 257
click at [255, 357] on button at bounding box center [258, 361] width 22 height 22
copy div "The war begins! Watch as rival streamers join [PERSON_NAME], declare war, and r…"
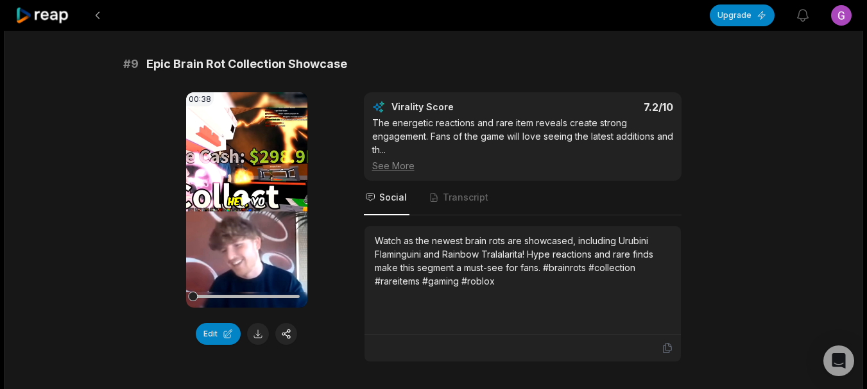
scroll to position [3080, 0]
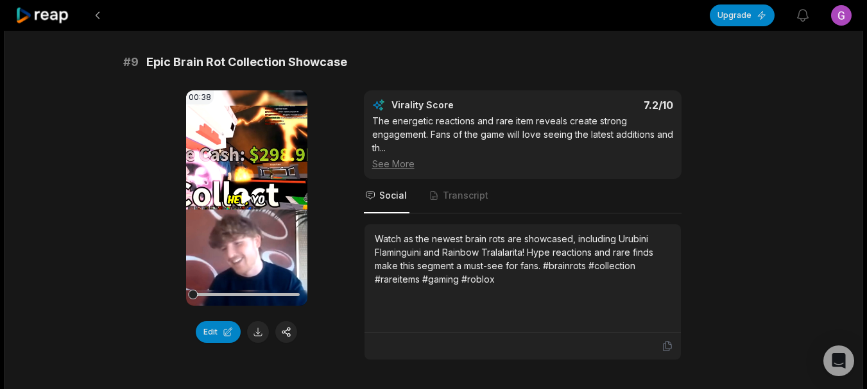
click at [238, 191] on video "Your browser does not support mp4 format." at bounding box center [246, 198] width 121 height 216
click at [243, 208] on video "Your browser does not support mp4 format." at bounding box center [246, 198] width 121 height 216
click at [259, 337] on button at bounding box center [258, 332] width 22 height 22
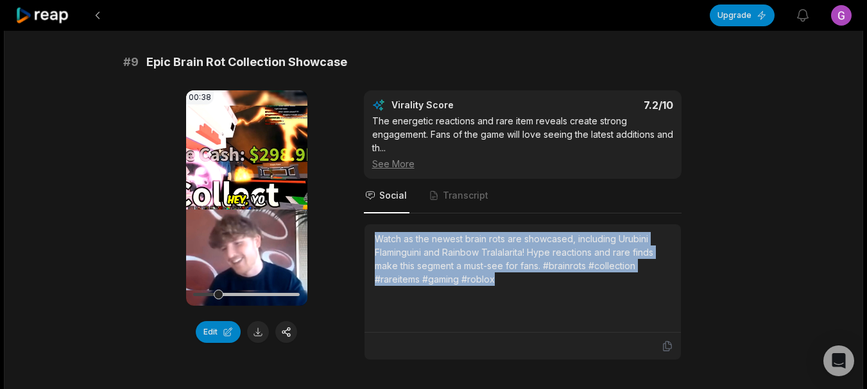
click at [536, 285] on div "Watch as the newest brain rots are showcased, including Urubini Flaminguini and…" at bounding box center [523, 259] width 296 height 54
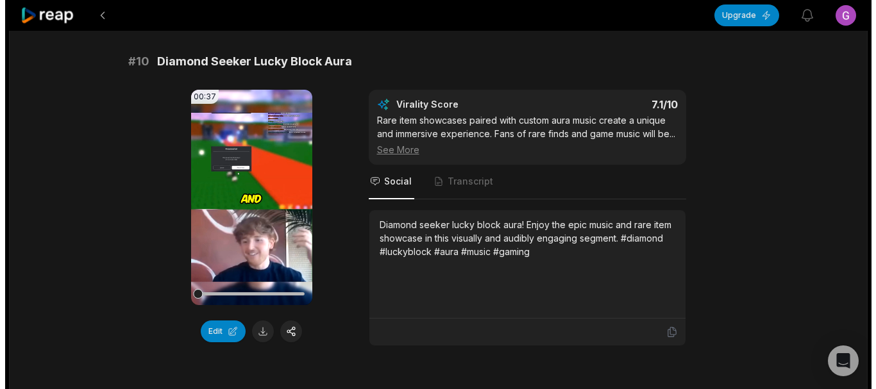
scroll to position [3563, 0]
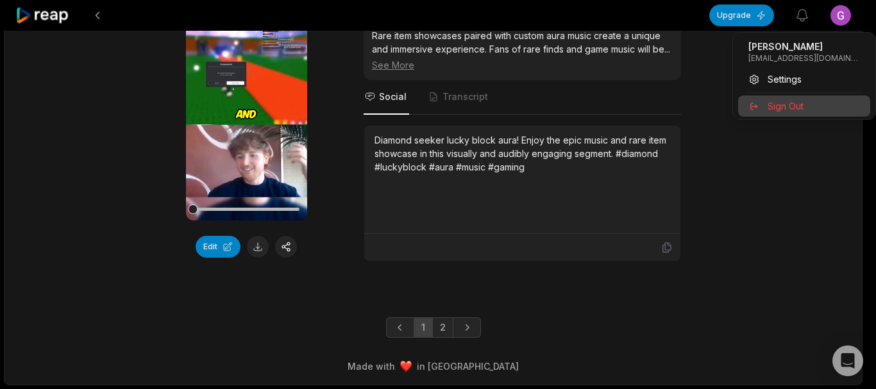
click at [794, 96] on div "Sign Out" at bounding box center [805, 106] width 132 height 21
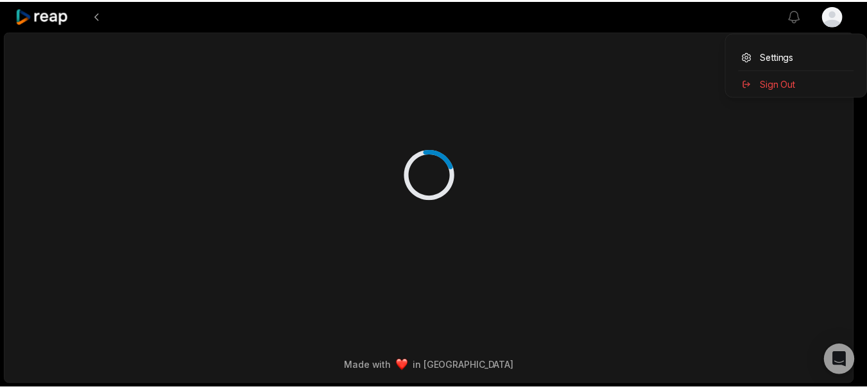
scroll to position [0, 0]
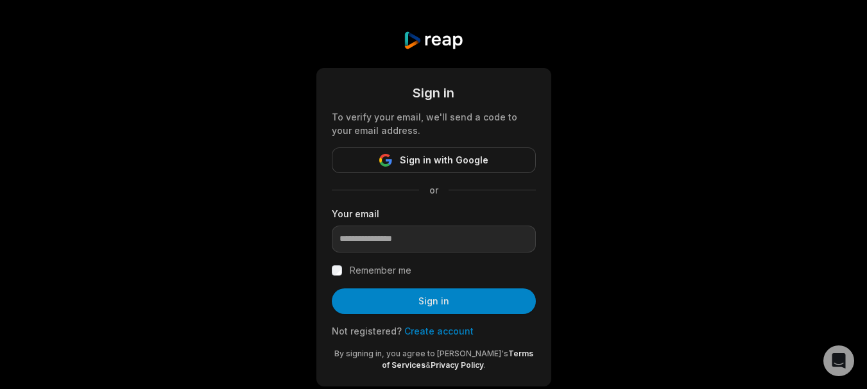
click at [446, 173] on form "Sign in To verify your email, we'll send a code to your email address. Sign in …" at bounding box center [434, 227] width 204 height 288
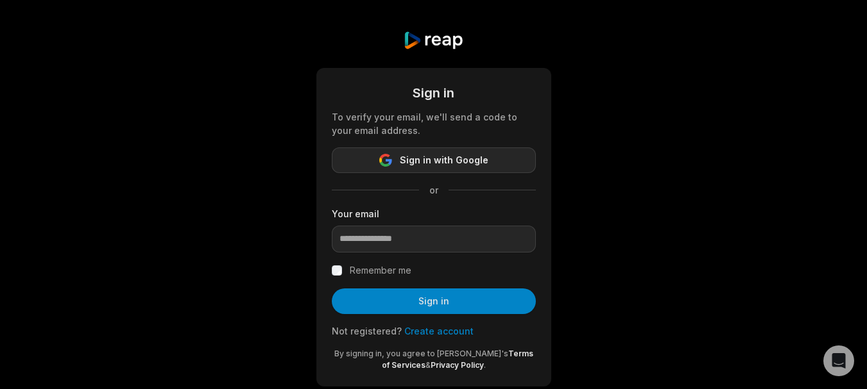
click at [447, 162] on span "Sign in with Google" at bounding box center [444, 160] width 89 height 15
click at [437, 158] on span "Sign in with Google" at bounding box center [444, 160] width 89 height 15
